Goal: Transaction & Acquisition: Book appointment/travel/reservation

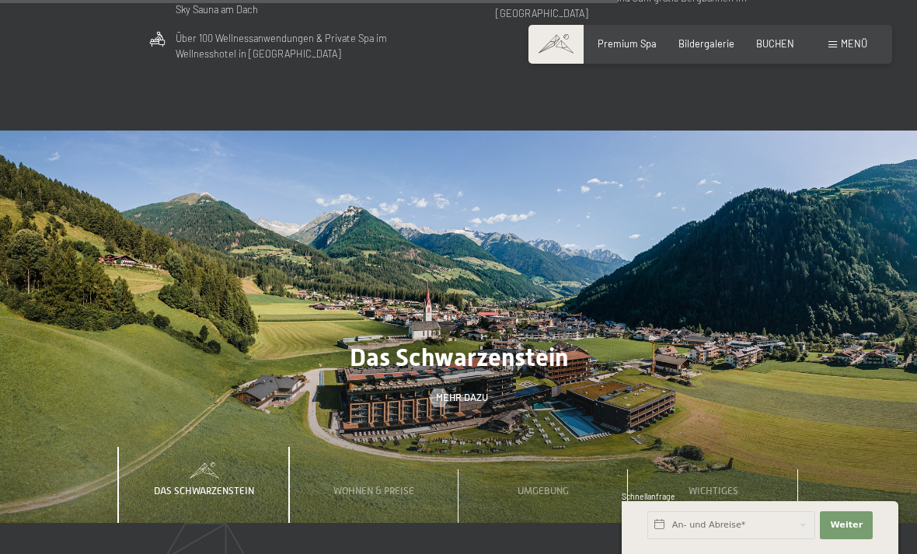
scroll to position [3748, 0]
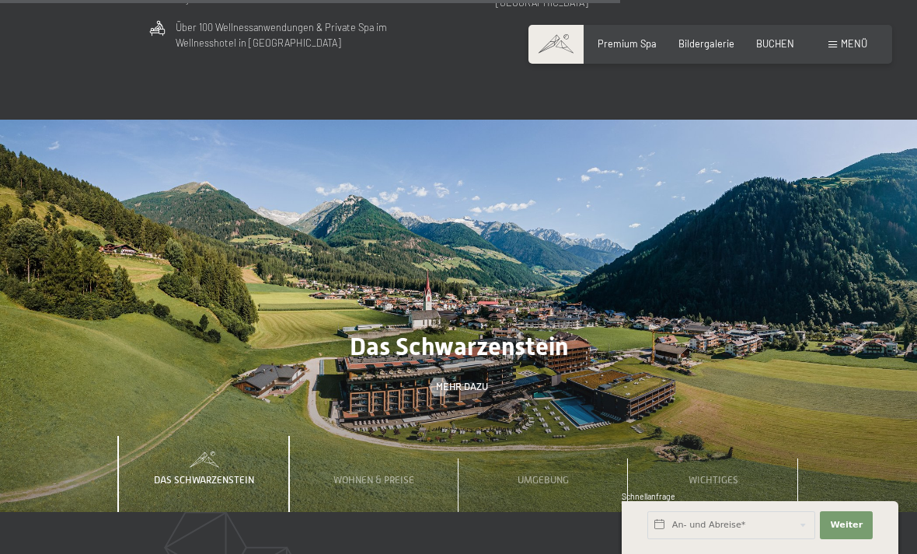
click at [347, 474] on span "Wohnen & Preise" at bounding box center [373, 480] width 81 height 12
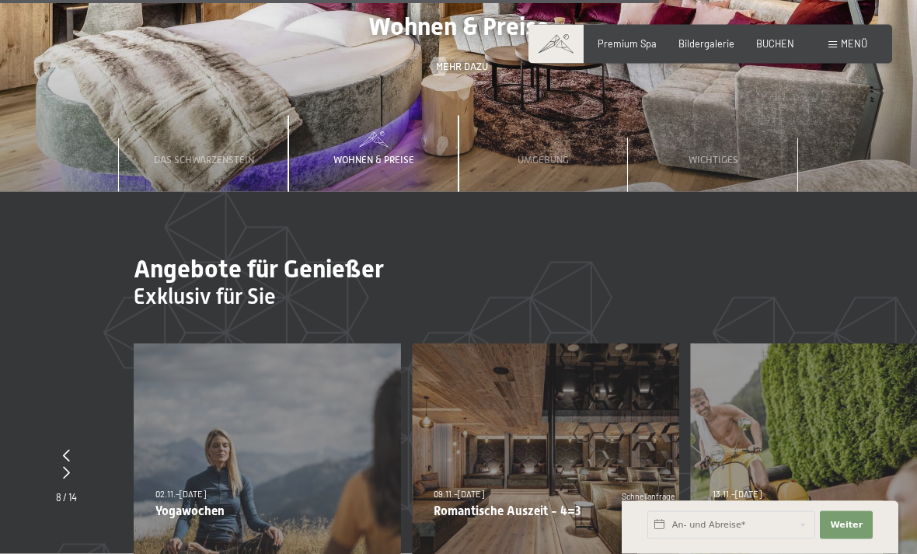
scroll to position [4069, 0]
click at [363, 153] on span "Wohnen & Preise" at bounding box center [373, 159] width 81 height 12
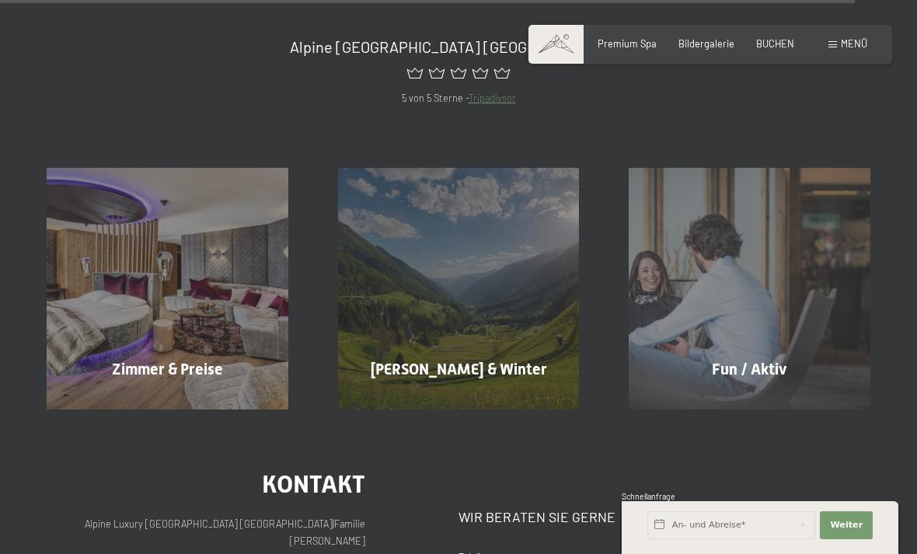
scroll to position [5237, 0]
click at [150, 395] on span "Mehr erfahren" at bounding box center [170, 402] width 77 height 14
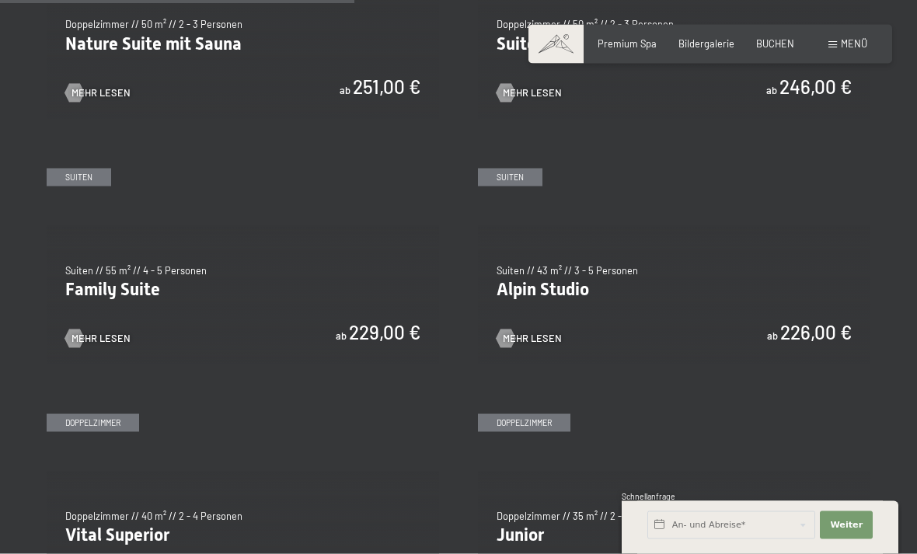
scroll to position [1442, 0]
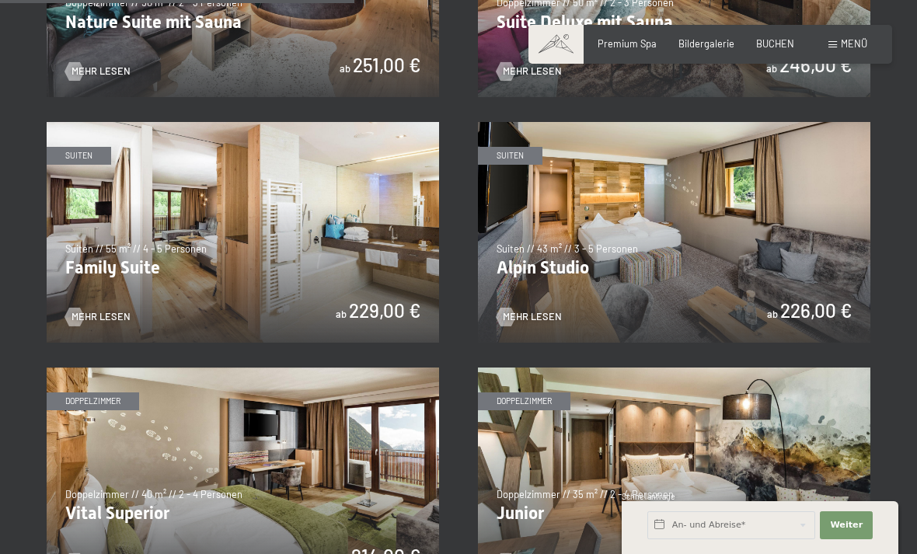
click at [558, 315] on span "Mehr Lesen" at bounding box center [532, 317] width 59 height 14
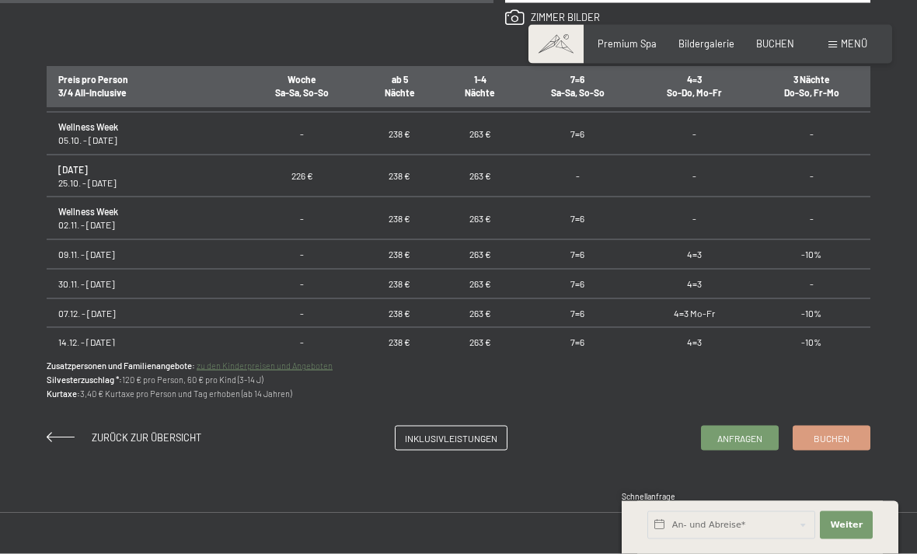
scroll to position [939, 0]
click at [851, 436] on link "Buchen" at bounding box center [831, 437] width 76 height 23
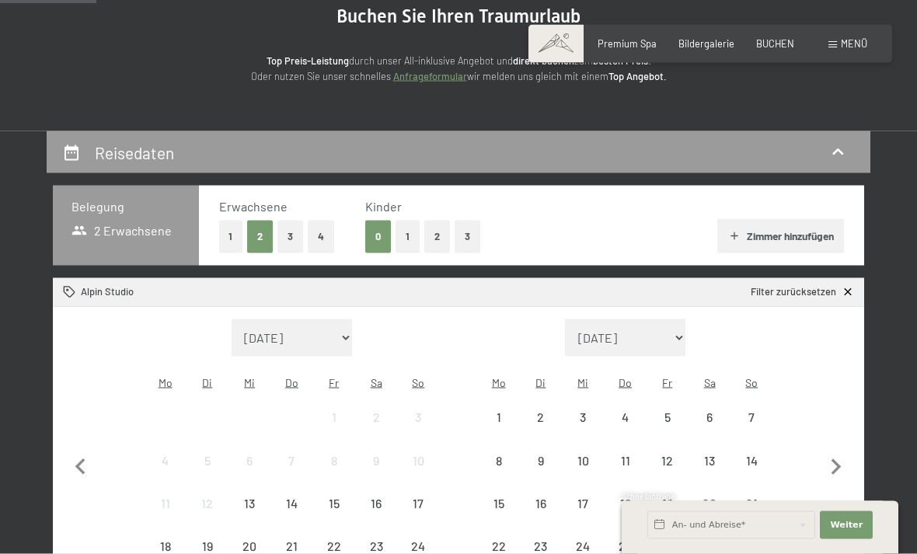
scroll to position [172, 0]
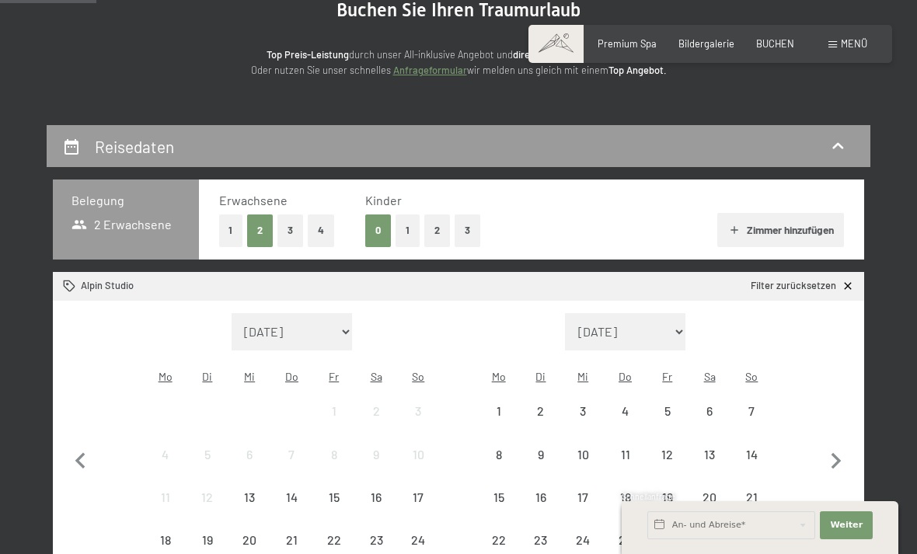
click at [288, 235] on button "3" at bounding box center [290, 230] width 26 height 32
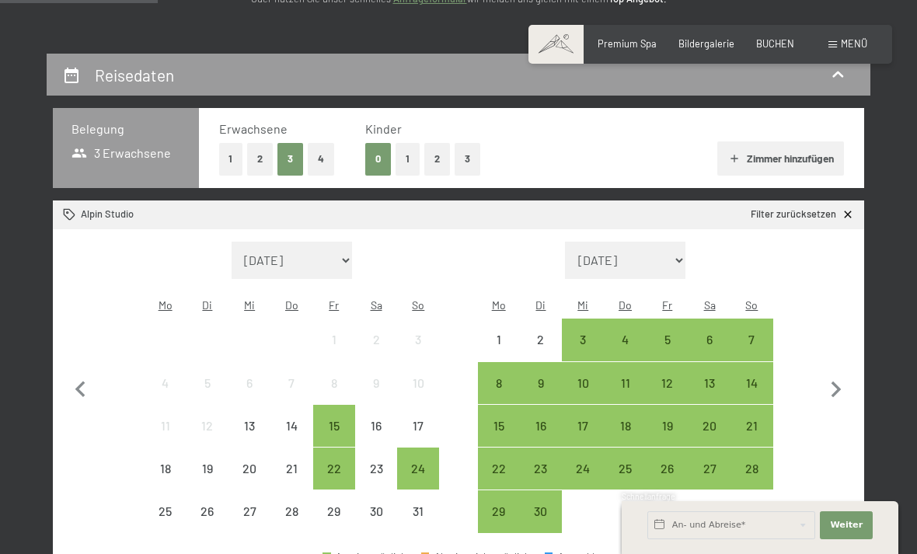
scroll to position [244, 0]
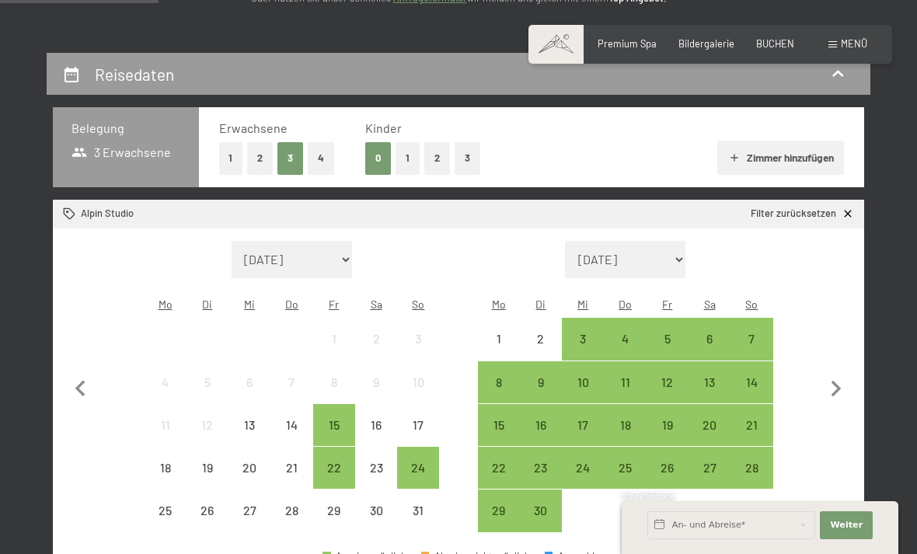
click at [627, 419] on div "18" at bounding box center [624, 438] width 39 height 39
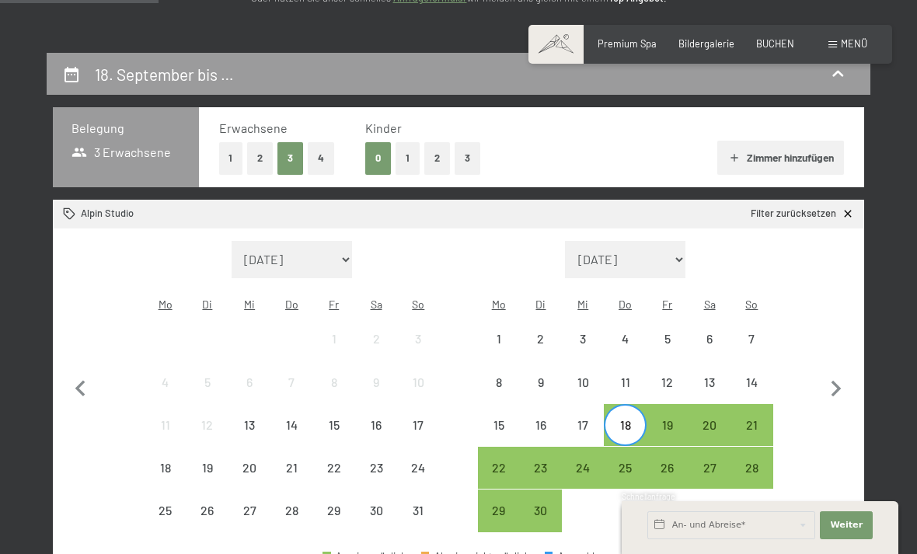
click at [636, 462] on div "25" at bounding box center [624, 481] width 39 height 39
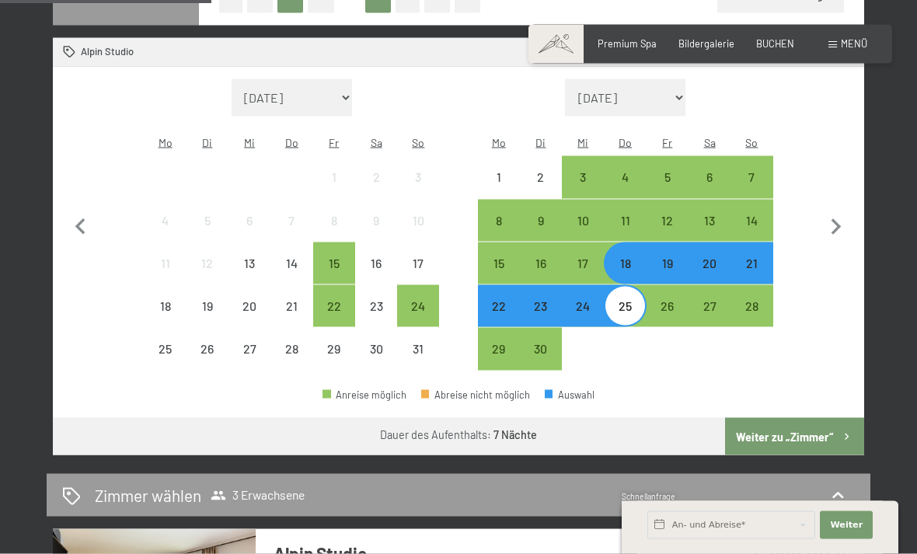
click at [838, 421] on button "Weiter zu „Zimmer“" at bounding box center [794, 436] width 139 height 37
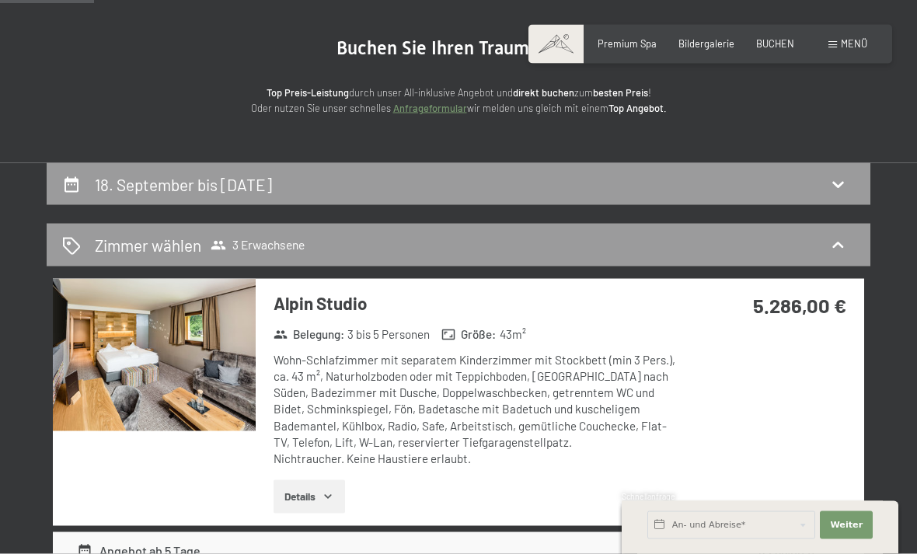
scroll to position [295, 0]
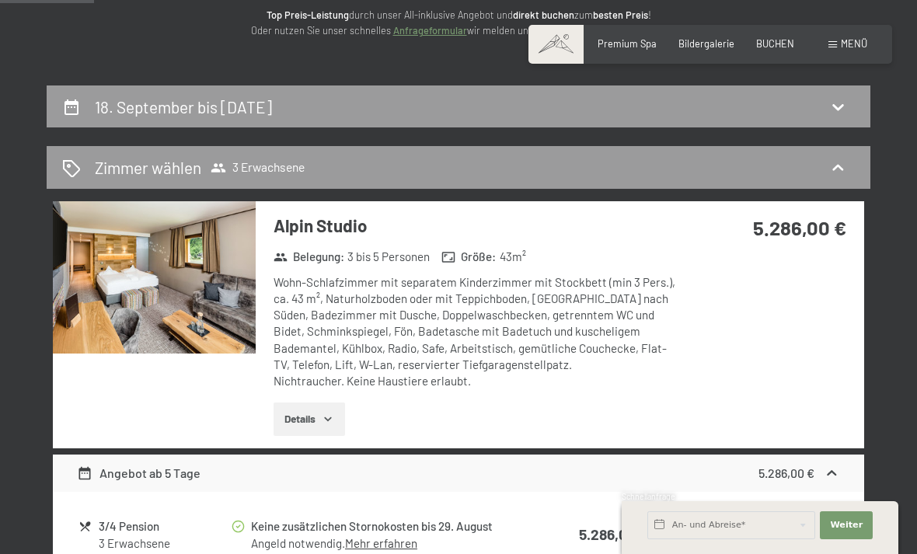
click at [843, 116] on icon at bounding box center [837, 106] width 19 height 19
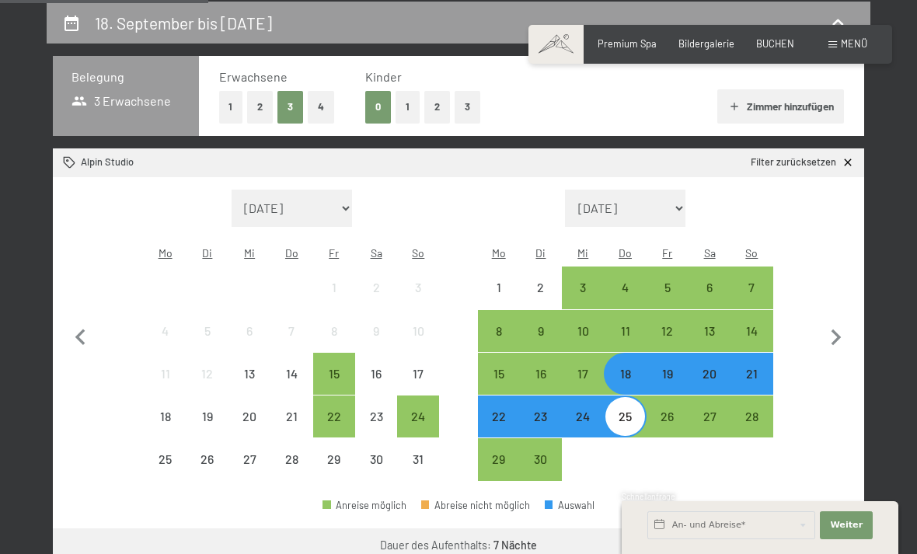
click at [750, 368] on div "21" at bounding box center [751, 387] width 39 height 39
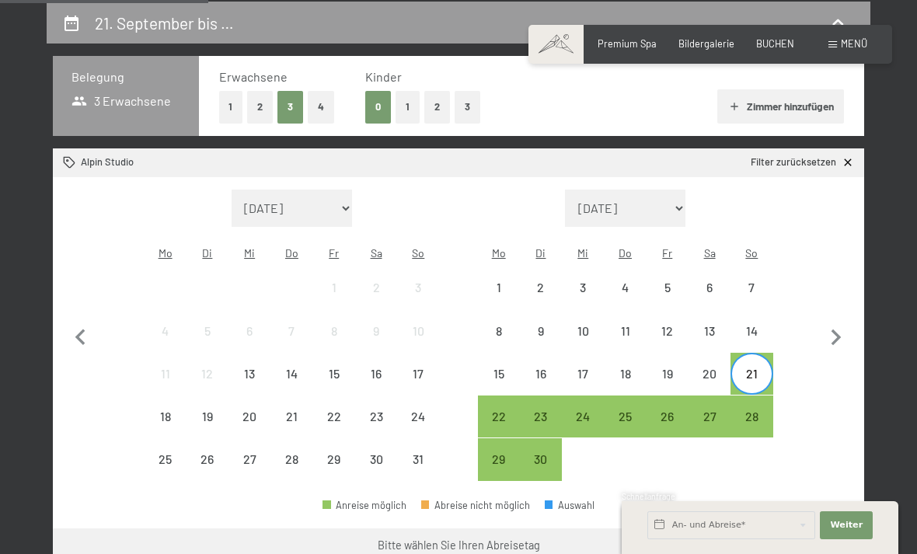
click at [668, 410] on div "26" at bounding box center [667, 429] width 39 height 39
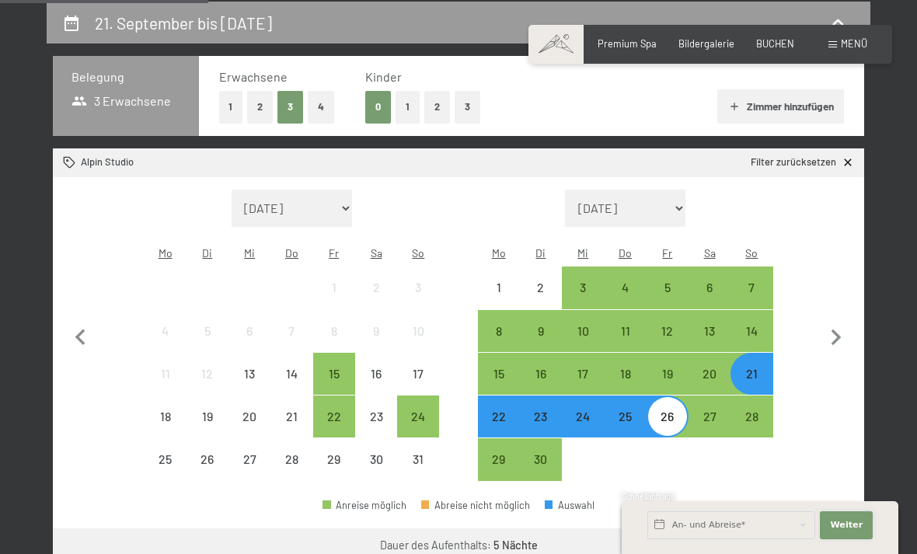
click at [856, 520] on span "Weiter" at bounding box center [846, 525] width 33 height 12
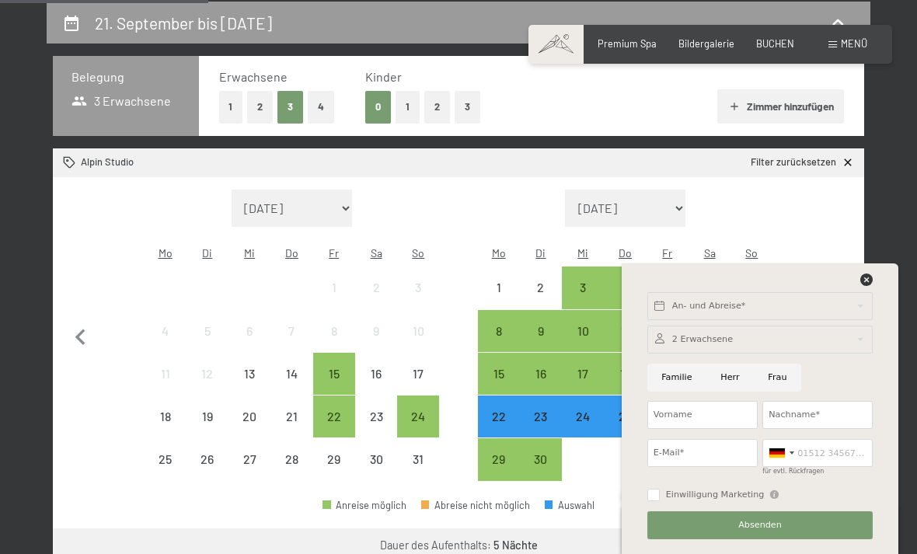
click at [889, 369] on div "An- und Abreise* Weiter Adressfelder ausblenden 2 Erwachsene 2 Erwachsene Älter…" at bounding box center [760, 408] width 277 height 291
click at [872, 278] on icon at bounding box center [866, 280] width 12 height 12
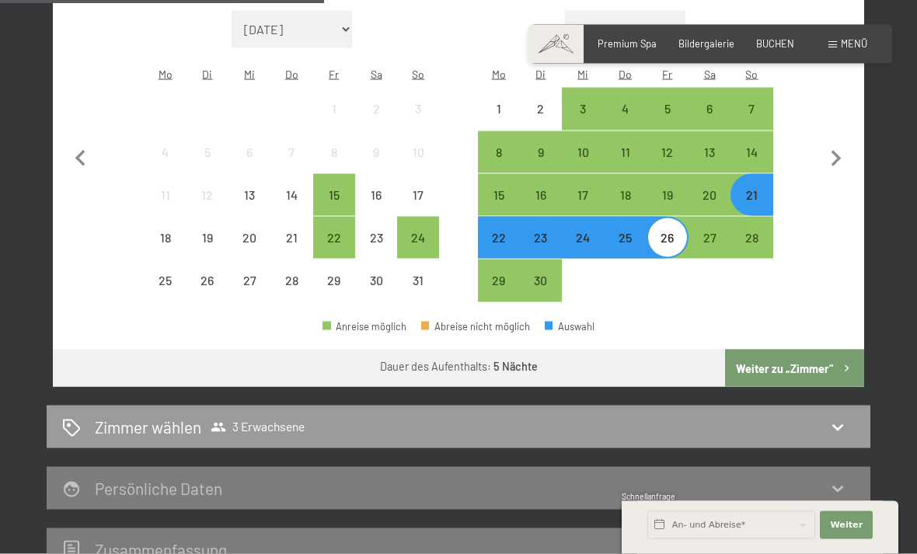
click at [830, 358] on button "Weiter zu „Zimmer“" at bounding box center [794, 368] width 139 height 37
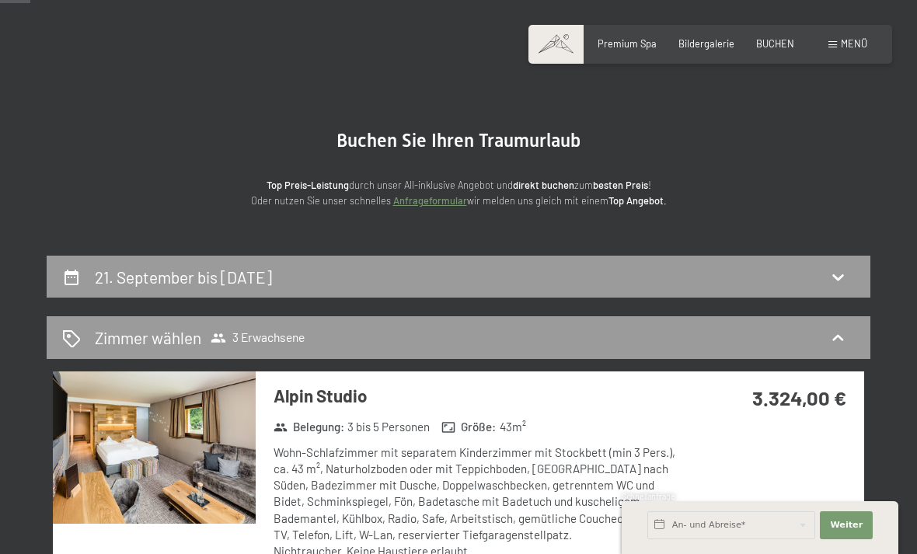
scroll to position [0, 0]
